Goal: Information Seeking & Learning: Learn about a topic

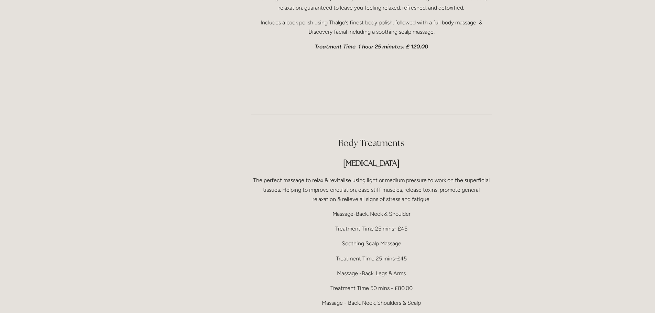
scroll to position [1375, 0]
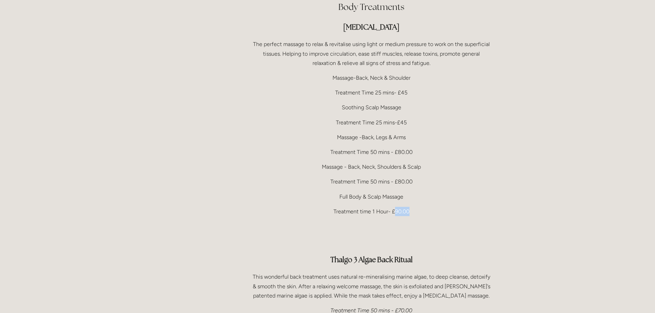
drag, startPoint x: 394, startPoint y: 192, endPoint x: 408, endPoint y: 192, distance: 14.1
click at [408, 207] on p "Treatment time 1 Hour- £90.00" at bounding box center [371, 211] width 241 height 9
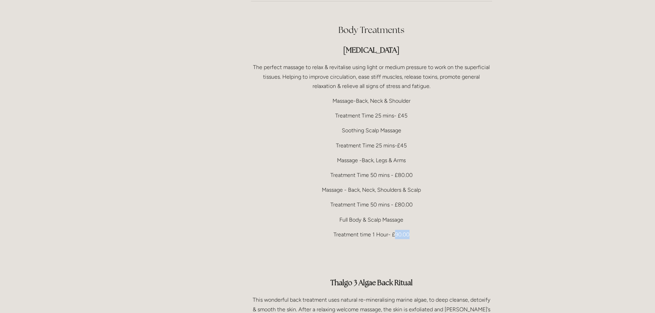
scroll to position [1340, 0]
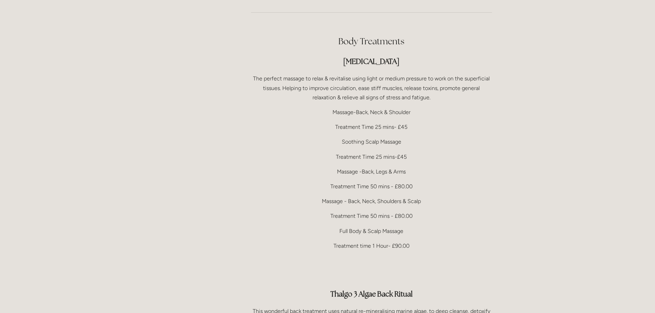
click at [382, 256] on p at bounding box center [371, 260] width 241 height 9
drag, startPoint x: 396, startPoint y: 226, endPoint x: 415, endPoint y: 226, distance: 19.2
click at [415, 241] on p "Treatment time 1 Hour- £90.00" at bounding box center [371, 245] width 241 height 9
drag, startPoint x: 347, startPoint y: 182, endPoint x: 423, endPoint y: 178, distance: 75.8
click at [423, 197] on p "Massage - Back, Neck, Shoulders & Scalp" at bounding box center [371, 201] width 241 height 9
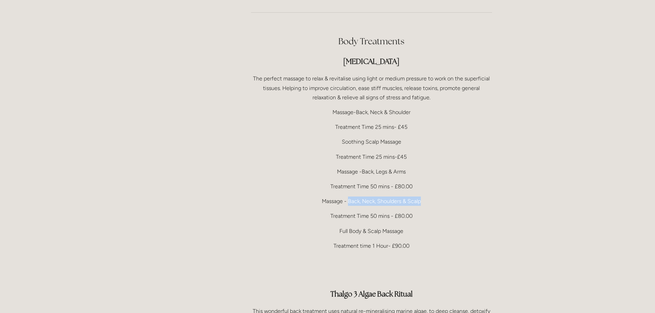
drag, startPoint x: 336, startPoint y: 212, endPoint x: 407, endPoint y: 211, distance: 71.5
click at [407, 226] on p "Full Body & Scalp Massage" at bounding box center [371, 230] width 241 height 9
drag, startPoint x: 372, startPoint y: 226, endPoint x: 387, endPoint y: 226, distance: 15.1
click at [387, 241] on p "Treatment time 1 Hour- £90.00" at bounding box center [371, 245] width 241 height 9
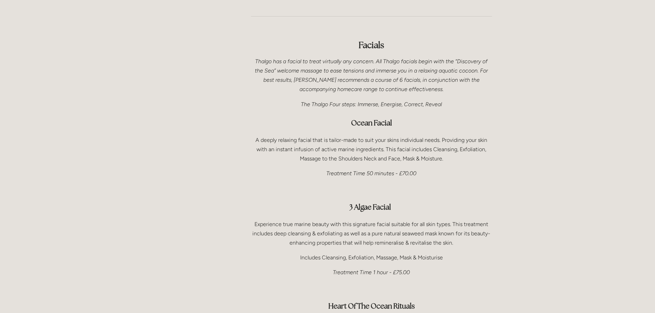
scroll to position [378, 0]
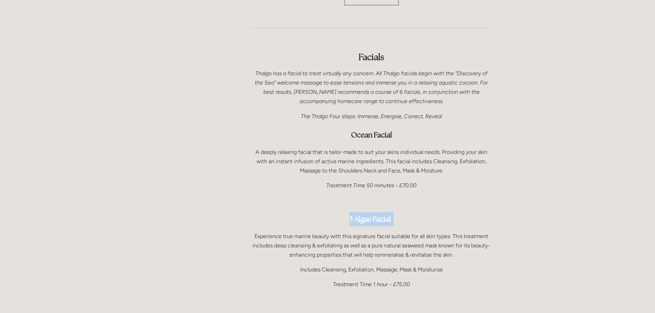
drag, startPoint x: 394, startPoint y: 201, endPoint x: 349, endPoint y: 199, distance: 45.1
click at [349, 212] on h3 "3 Algae Facial" at bounding box center [371, 219] width 241 height 14
drag, startPoint x: 398, startPoint y: 165, endPoint x: 418, endPoint y: 165, distance: 19.2
click at [418, 181] on p "Treatment Time 50 minutes - £70.00" at bounding box center [371, 185] width 241 height 9
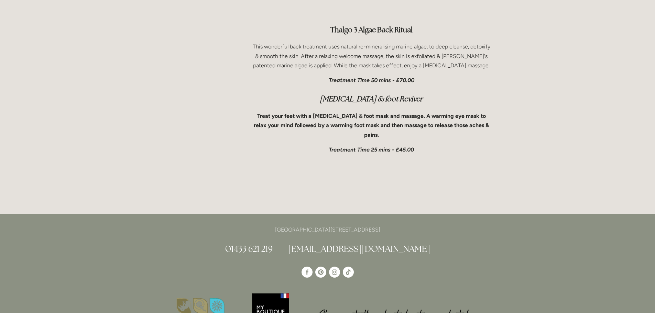
scroll to position [2337, 0]
